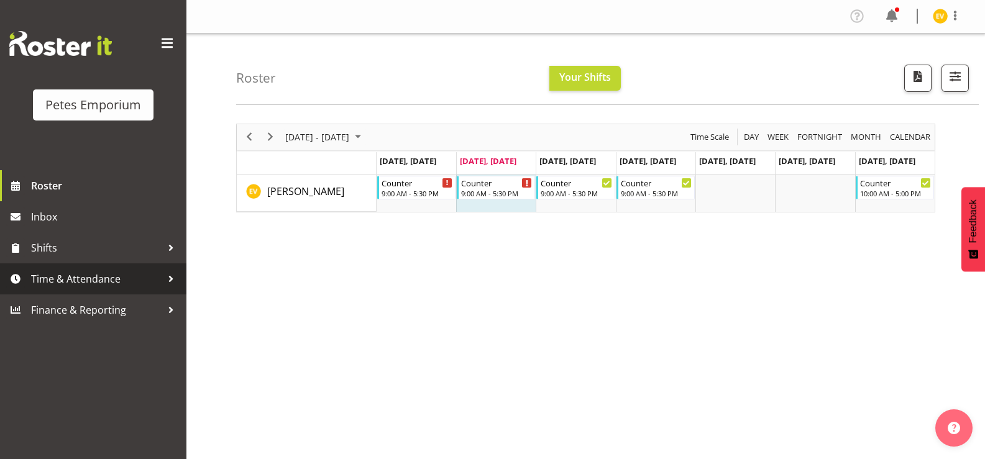
click at [111, 276] on span "Time & Attendance" at bounding box center [96, 279] width 130 height 19
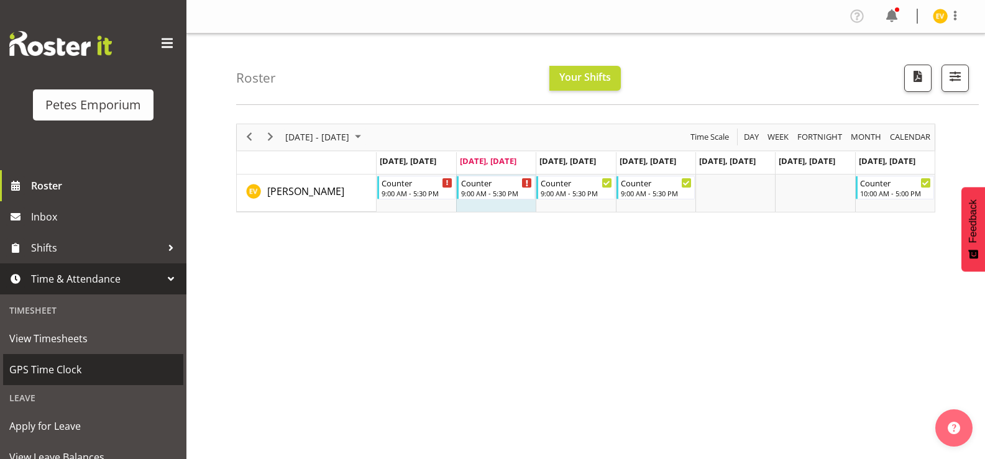
click at [95, 368] on span "GPS Time Clock" at bounding box center [93, 369] width 168 height 19
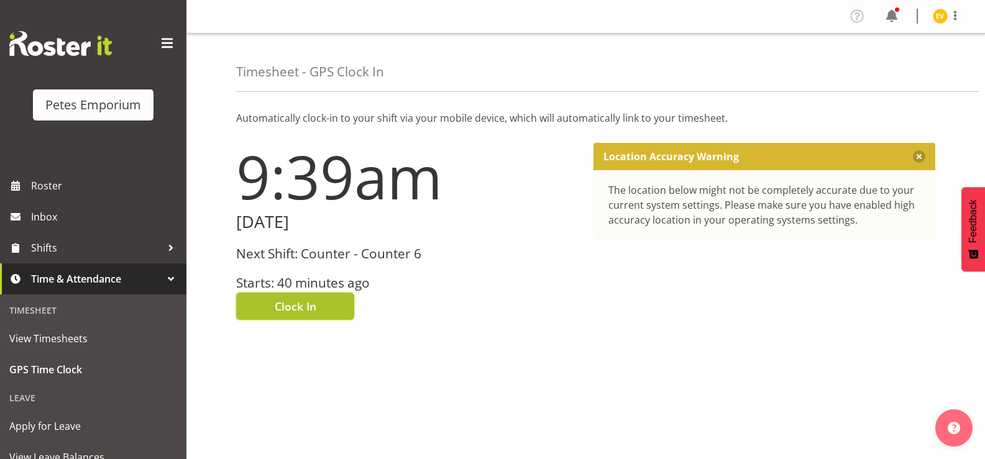
click at [311, 307] on span "Clock In" at bounding box center [296, 306] width 42 height 16
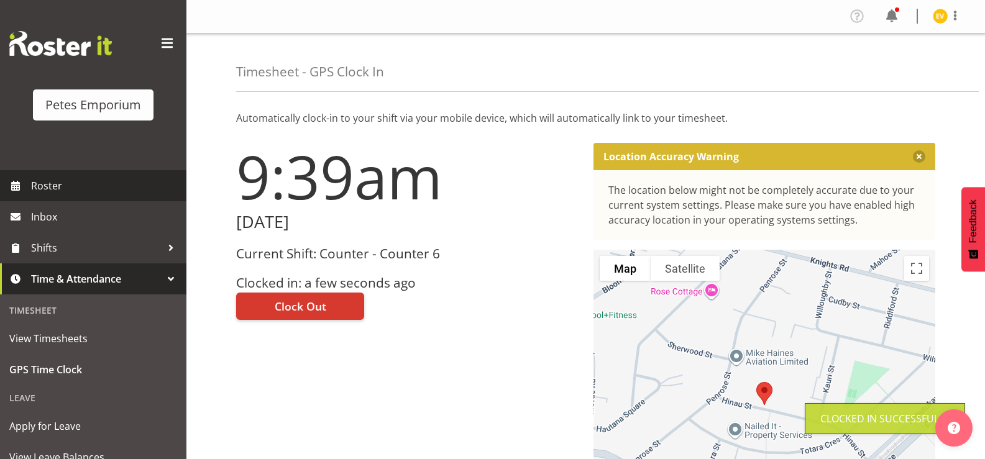
click at [89, 189] on span "Roster" at bounding box center [105, 185] width 149 height 19
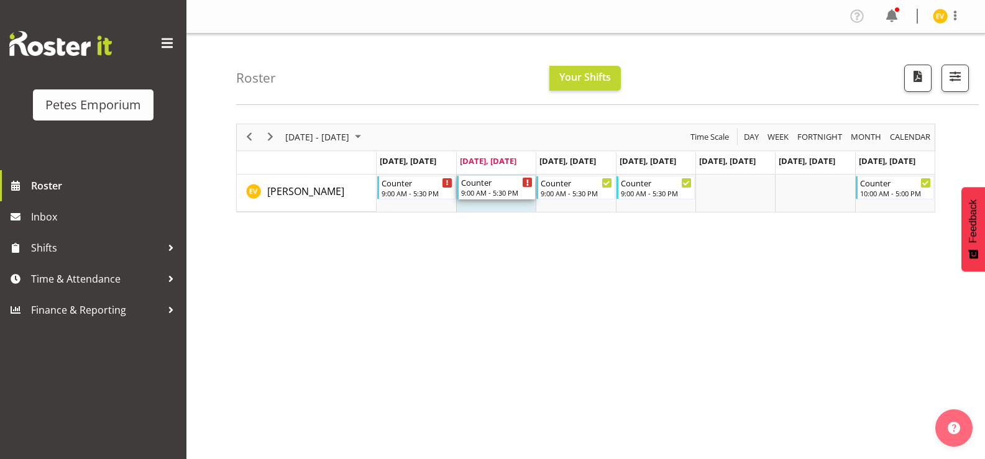
click at [522, 185] on div "Counter 9:00 AM - 5:30 PM" at bounding box center [496, 188] width 78 height 24
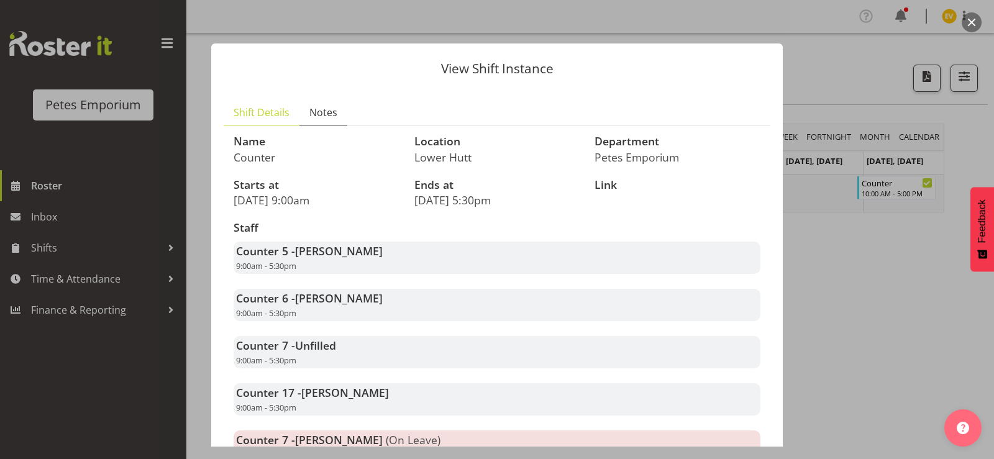
click at [336, 120] on link "Notes" at bounding box center [323, 112] width 48 height 25
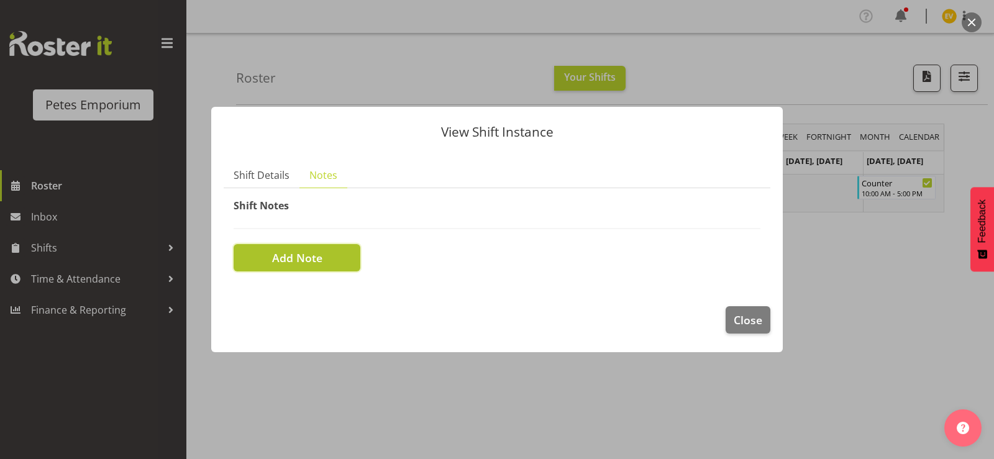
click at [303, 268] on button "Add Note" at bounding box center [297, 257] width 127 height 27
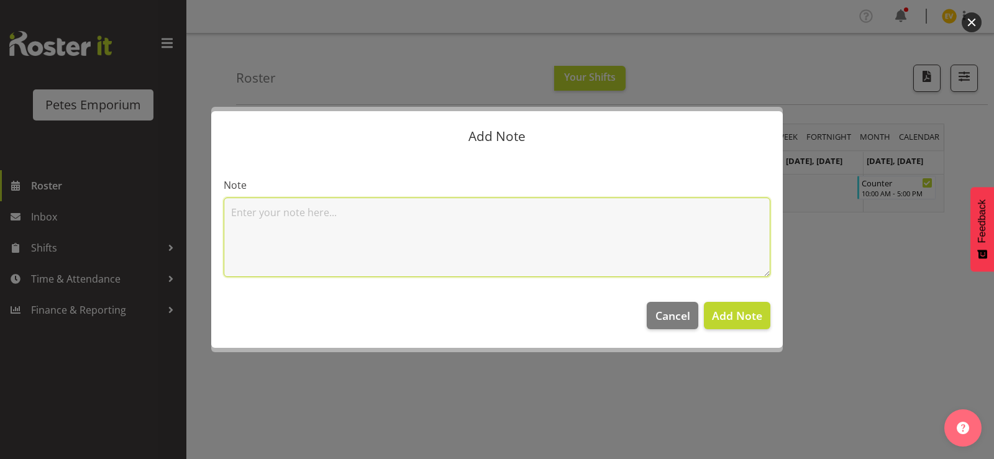
click at [283, 234] on textarea at bounding box center [497, 238] width 547 height 80
type textarea "Late, Land slip in [PERSON_NAME][GEOGRAPHIC_DATA]."
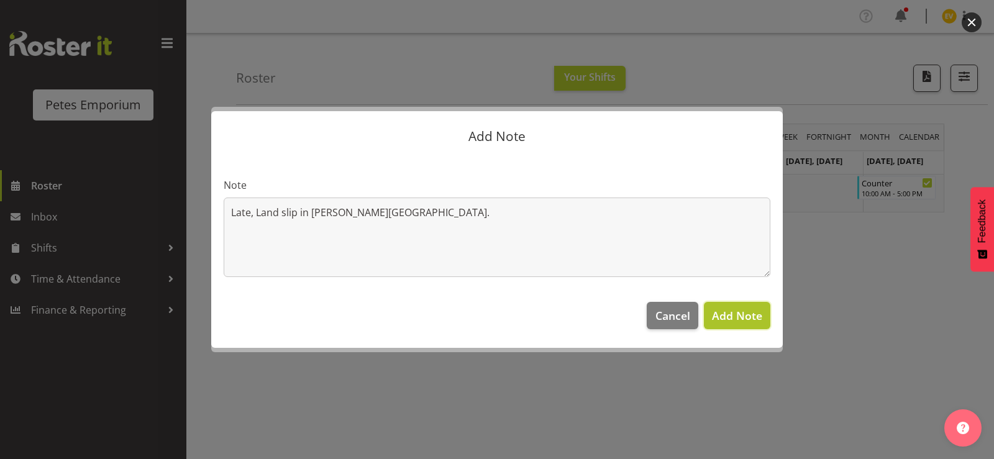
click at [723, 317] on span "Add Note" at bounding box center [737, 315] width 50 height 15
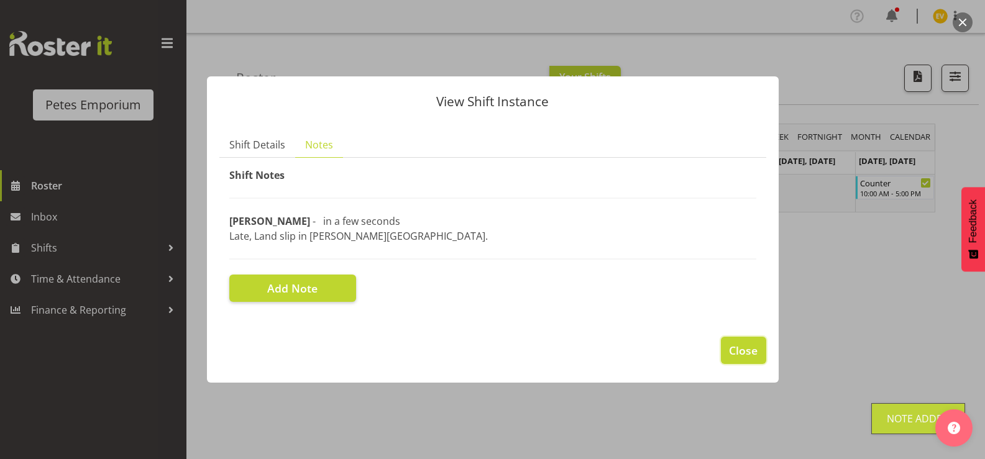
click at [740, 349] on span "Close" at bounding box center [743, 350] width 29 height 16
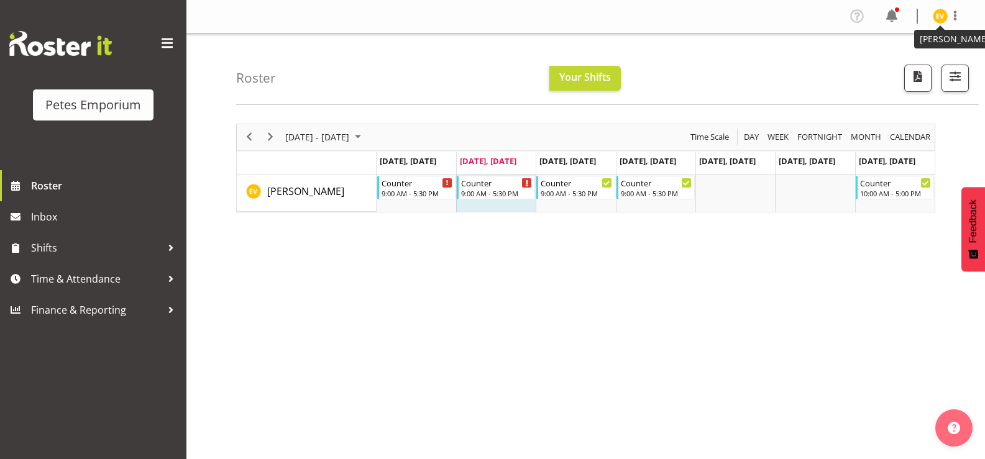
click at [936, 22] on img at bounding box center [940, 16] width 15 height 15
click at [899, 68] on link "Log Out" at bounding box center [902, 65] width 119 height 22
